Goal: Task Accomplishment & Management: Manage account settings

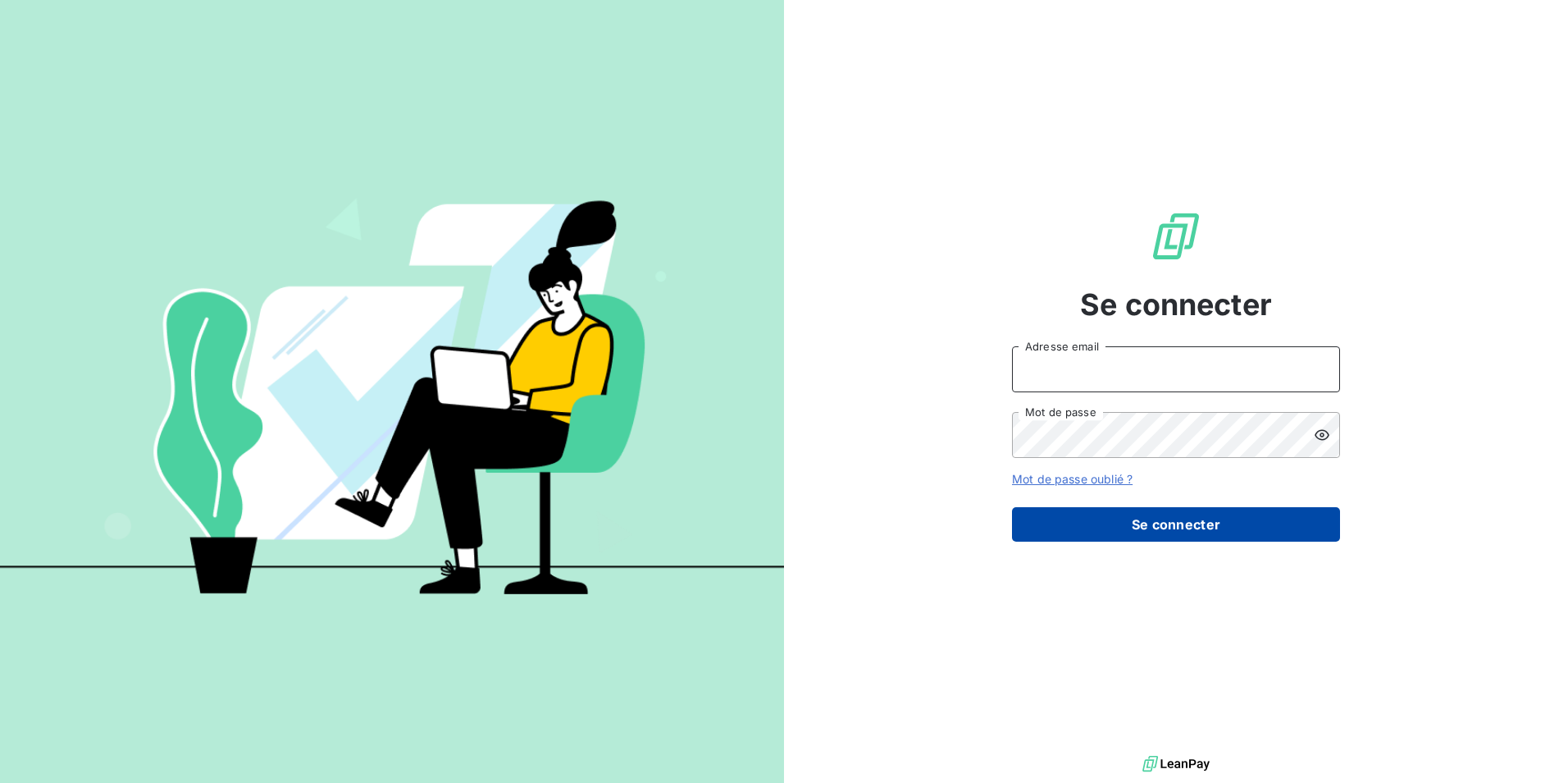
type input "[PERSON_NAME][EMAIL_ADDRESS][DOMAIN_NAME]"
click at [1191, 514] on button "Se connecter" at bounding box center [1176, 525] width 328 height 35
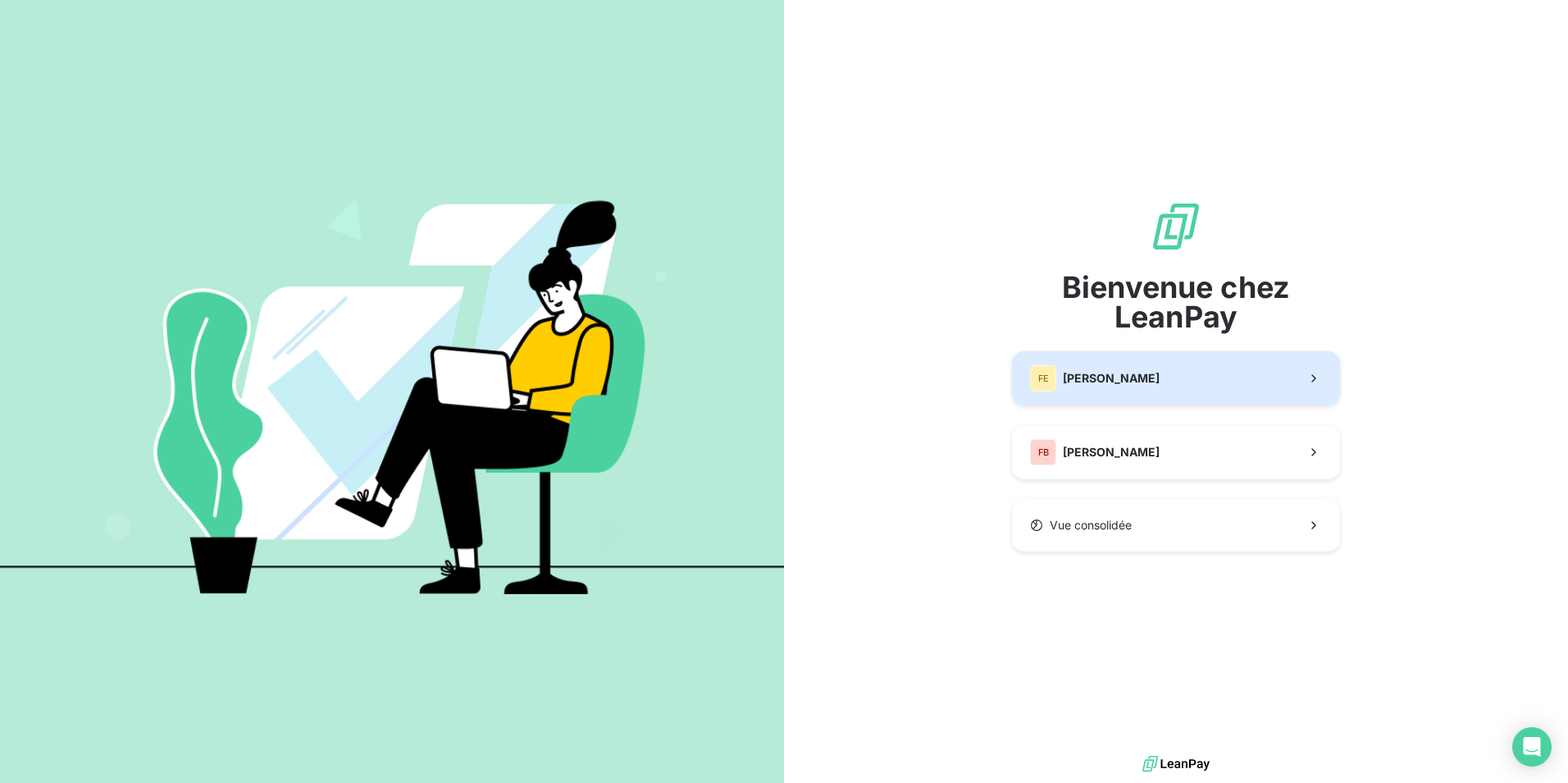
click at [1151, 378] on button "[PERSON_NAME]" at bounding box center [1176, 378] width 328 height 54
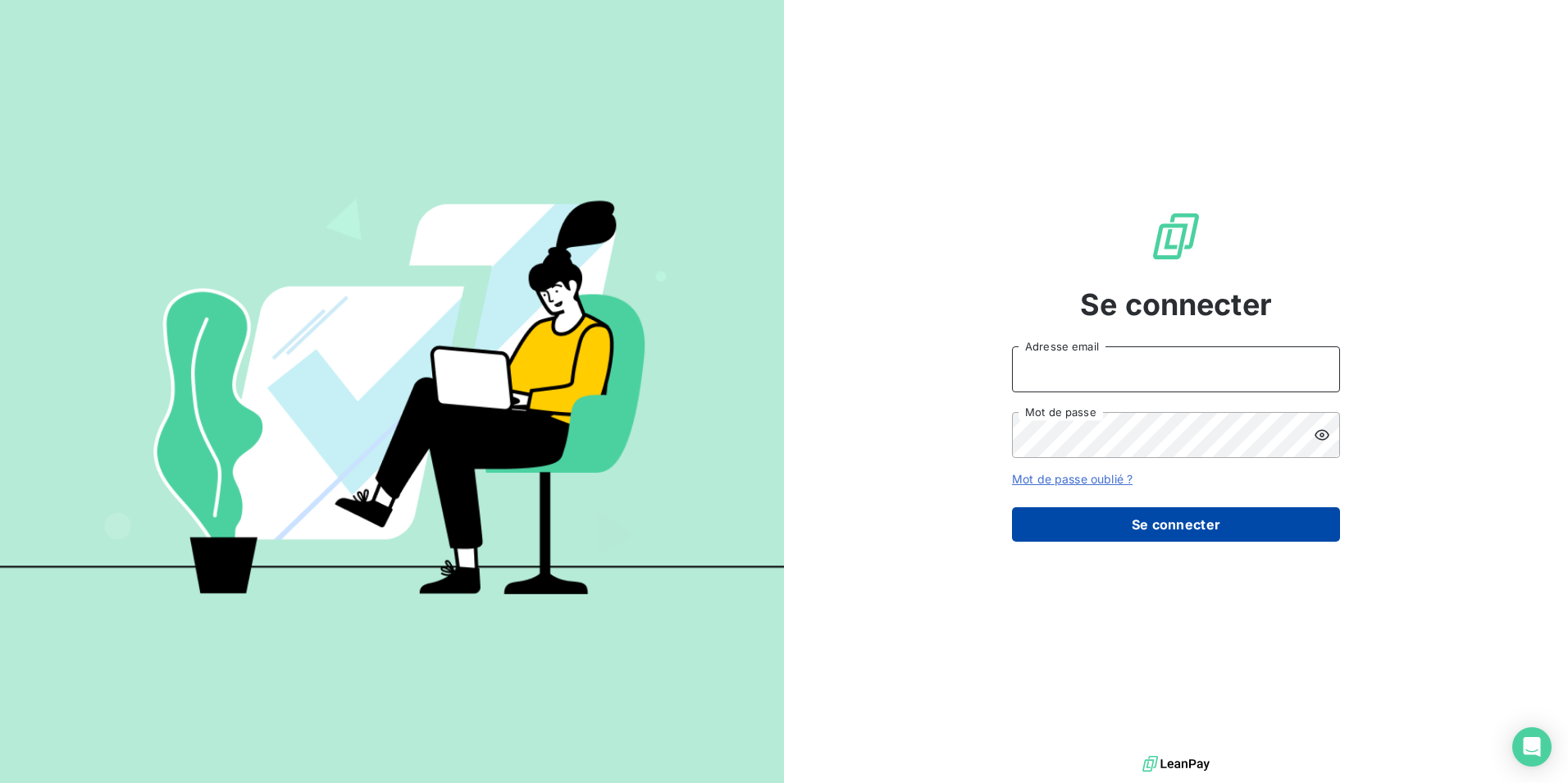
type input "[PERSON_NAME][EMAIL_ADDRESS][DOMAIN_NAME]"
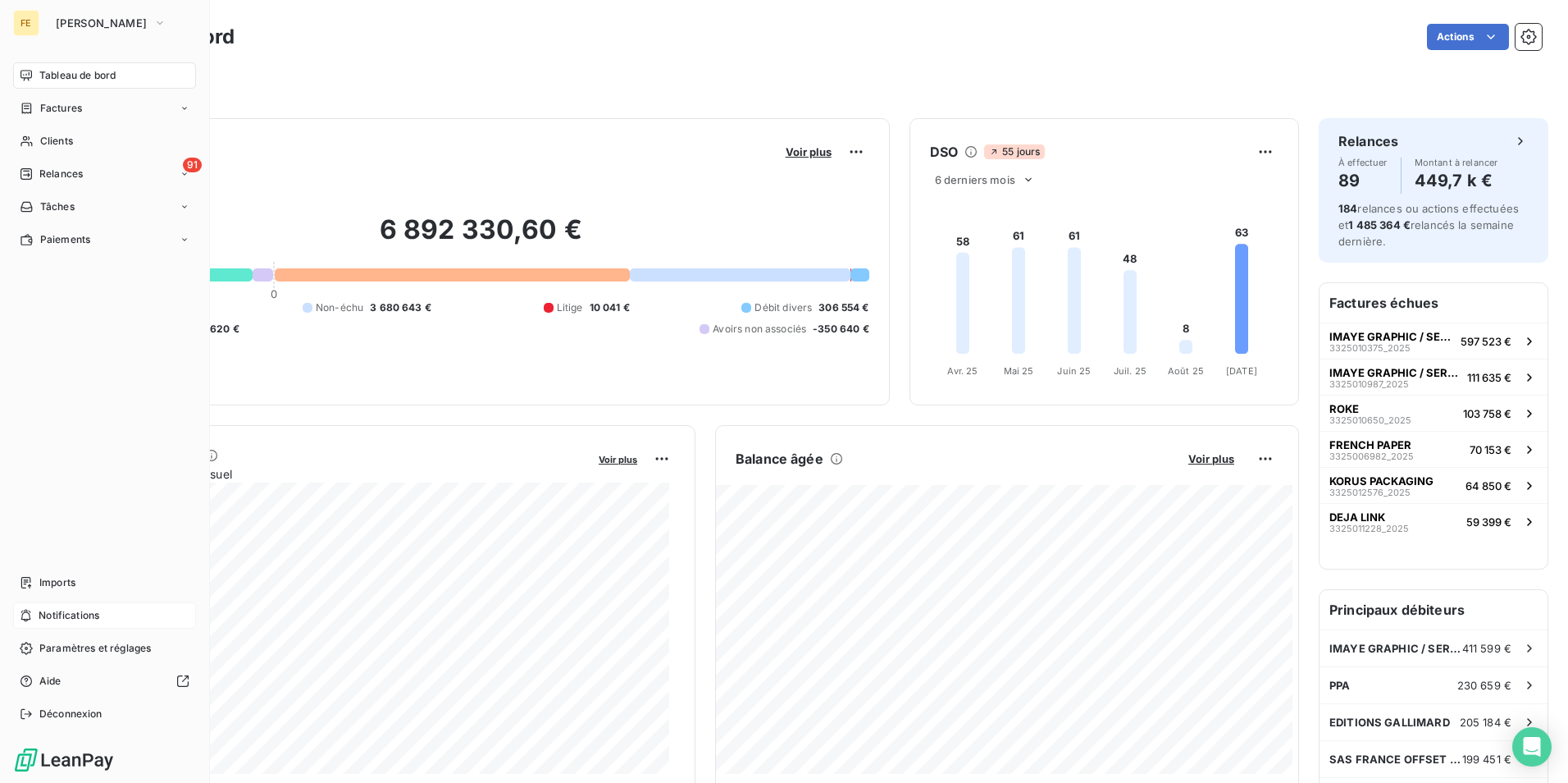
click at [35, 607] on div "Notifications" at bounding box center [104, 615] width 183 height 26
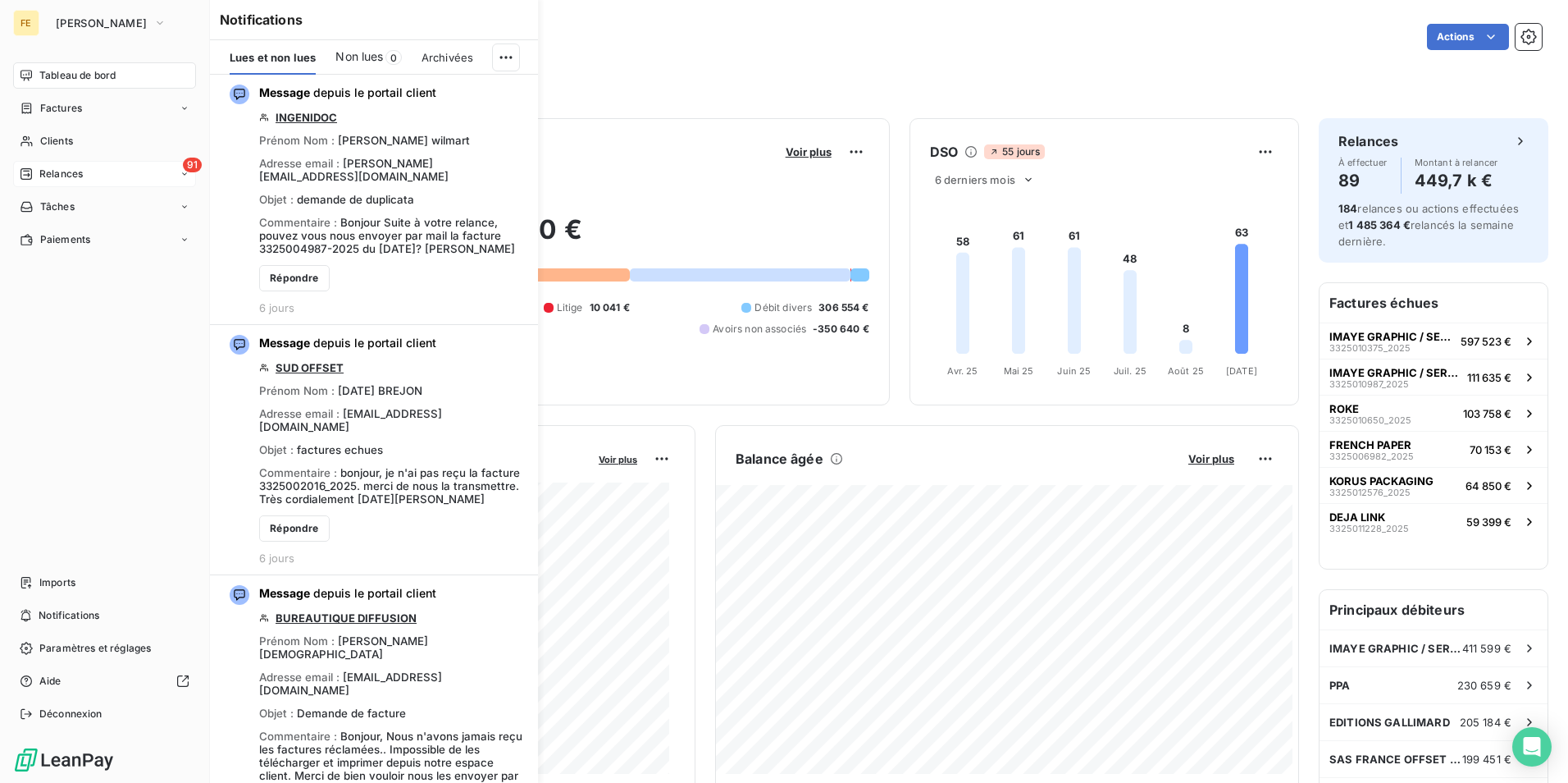
click at [136, 171] on div "91 Relances" at bounding box center [104, 174] width 183 height 26
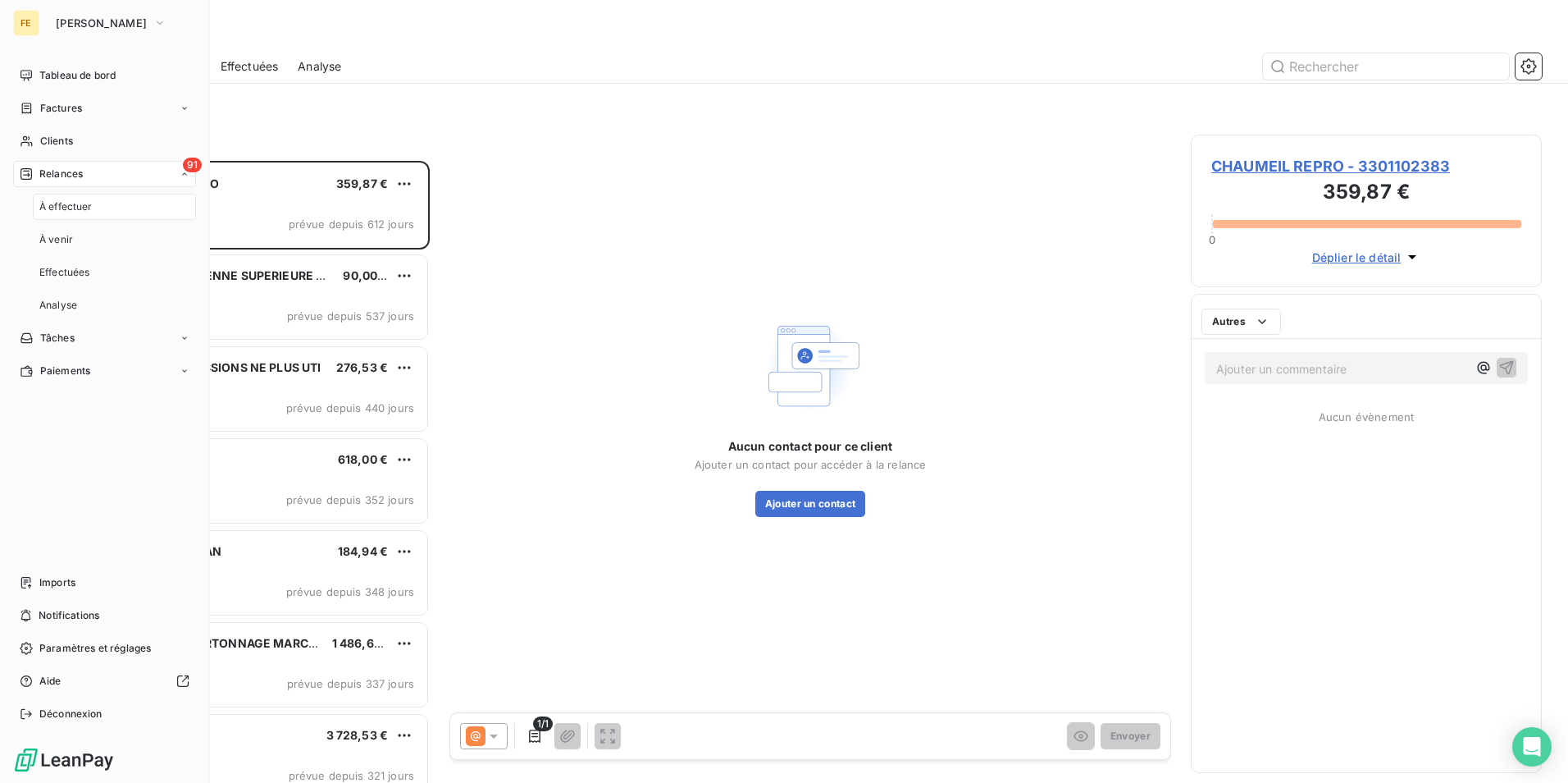
scroll to position [610, 338]
